Goal: Navigation & Orientation: Find specific page/section

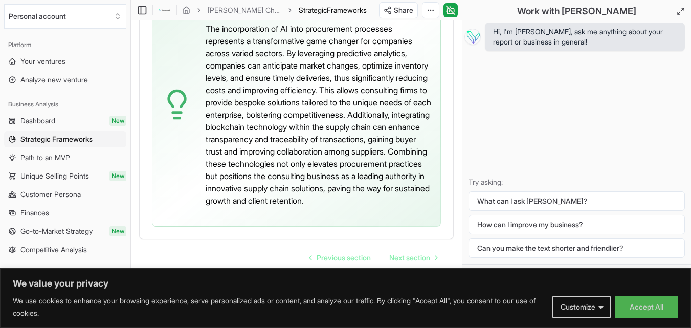
scroll to position [3554, 0]
click at [145, 59] on div "The Core Idea The incorporation of AI into procurement processes represents a t…" at bounding box center [297, 114] width 314 height 249
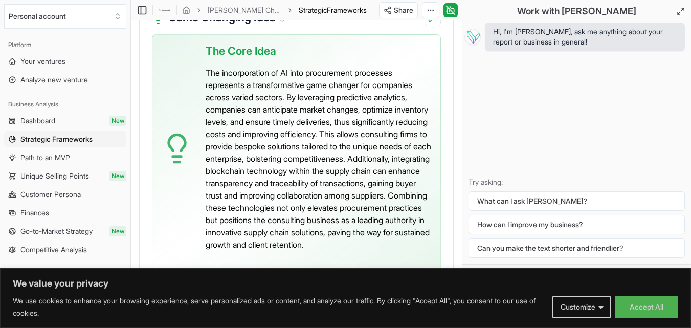
scroll to position [3298, 0]
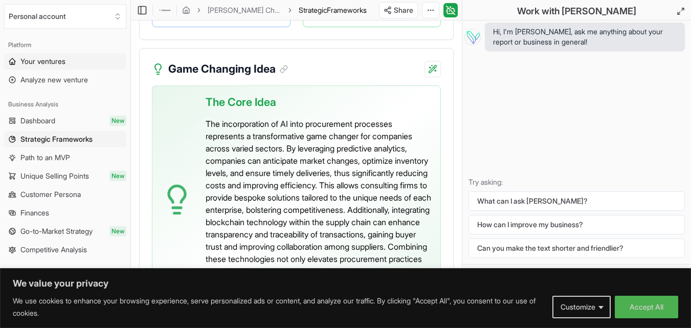
click at [47, 64] on span "Your ventures" at bounding box center [42, 61] width 45 height 10
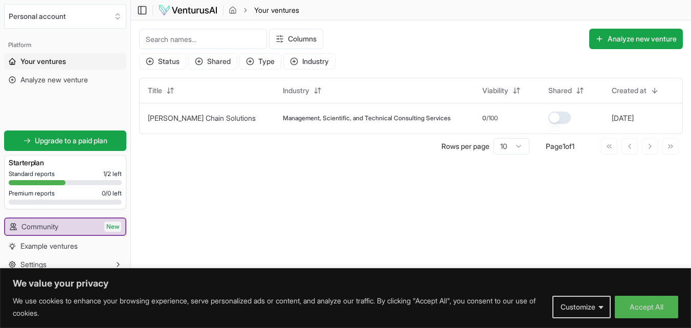
scroll to position [1, 0]
click at [43, 245] on span "Example ventures" at bounding box center [48, 246] width 57 height 10
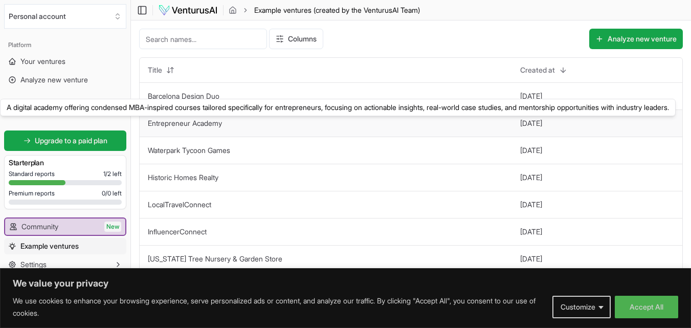
click at [217, 126] on link "Entrepreneur Academy" at bounding box center [185, 123] width 74 height 9
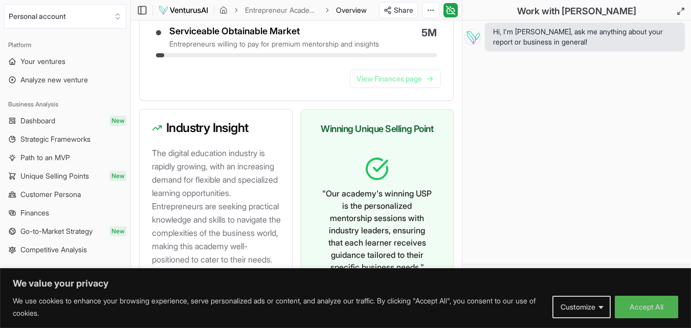
scroll to position [656, 0]
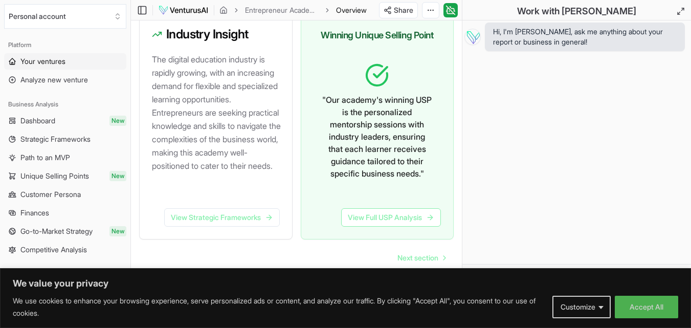
click at [42, 61] on span "Your ventures" at bounding box center [42, 61] width 45 height 10
